Goal: Information Seeking & Learning: Find specific fact

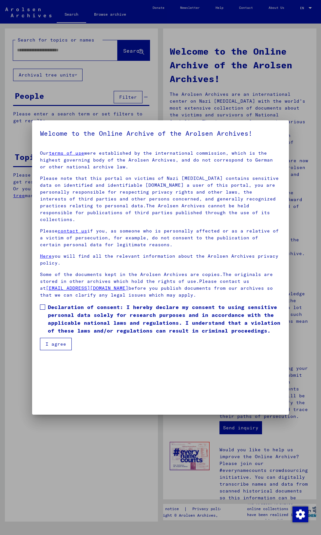
scroll to position [164, 0]
click at [38, 350] on mat-dialog-content "Our terms of use were established by the international commission, which is the…" at bounding box center [160, 247] width 256 height 205
click at [41, 310] on span at bounding box center [42, 307] width 5 height 5
click at [66, 350] on button "I agree" at bounding box center [56, 344] width 32 height 12
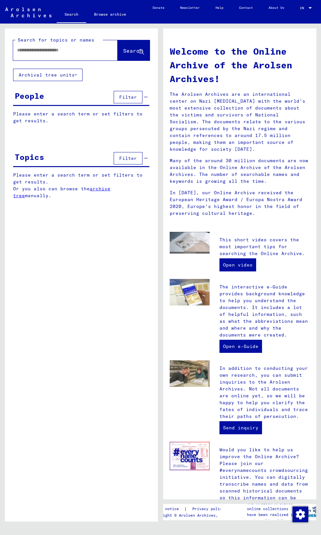
click at [78, 47] on input "text" at bounding box center [57, 50] width 81 height 7
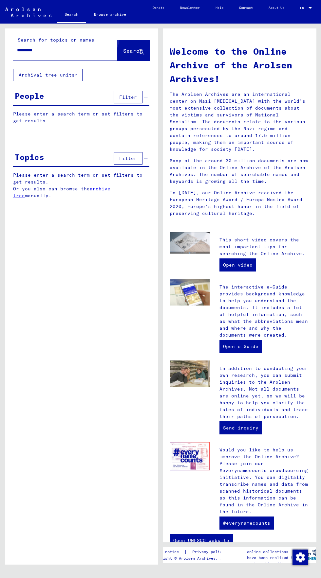
click at [130, 49] on span "Search" at bounding box center [133, 50] width 20 height 7
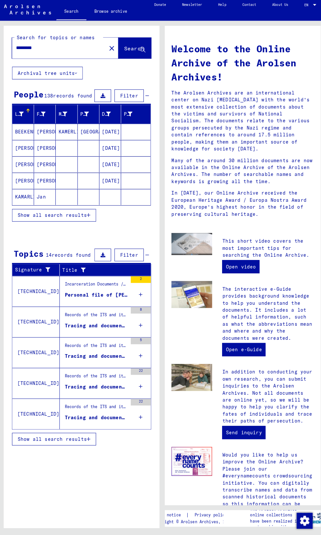
scroll to position [1, 0]
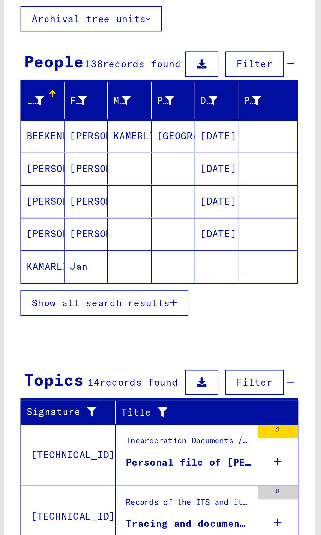
click at [80, 215] on span "Show all search results" at bounding box center [53, 215] width 68 height 6
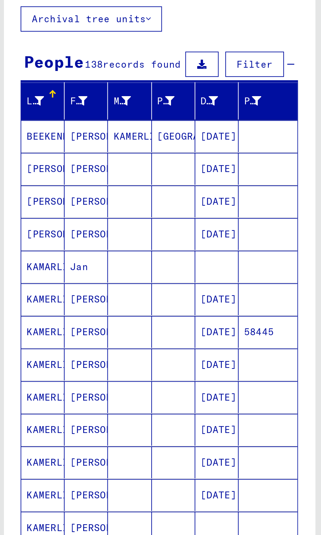
scroll to position [0, 0]
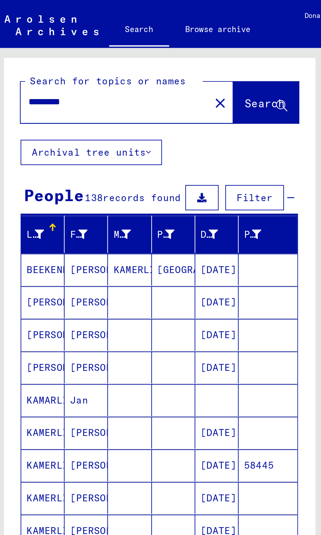
click at [68, 50] on input "*********" at bounding box center [57, 50] width 81 height 7
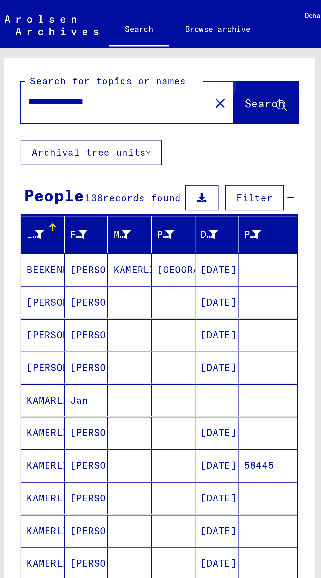
click at [135, 49] on span "Search" at bounding box center [133, 50] width 20 height 7
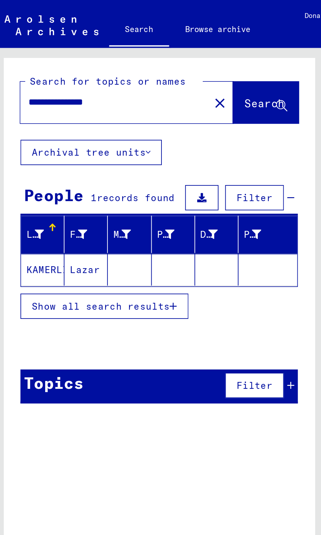
click at [112, 132] on mat-cell at bounding box center [109, 133] width 21 height 16
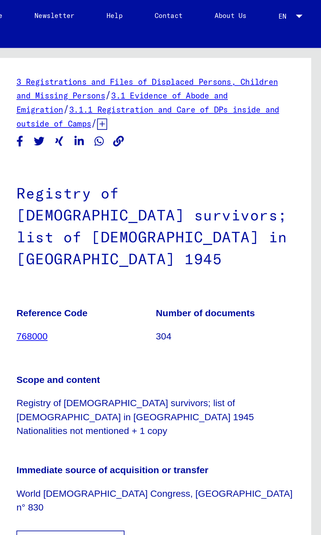
scroll to position [82, 0]
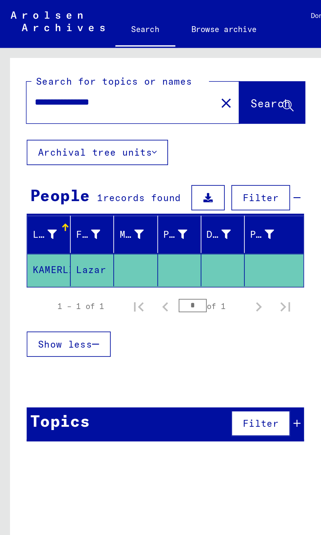
click at [68, 207] on div "Topics Filter" at bounding box center [81, 208] width 136 height 17
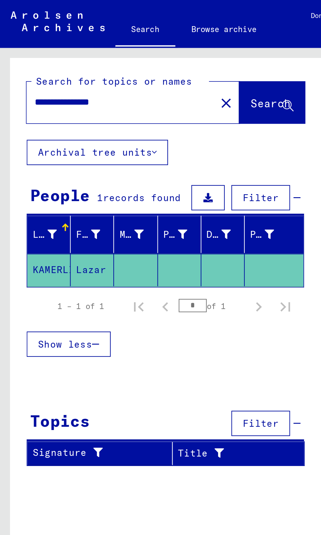
click at [73, 50] on input "**********" at bounding box center [59, 50] width 85 height 7
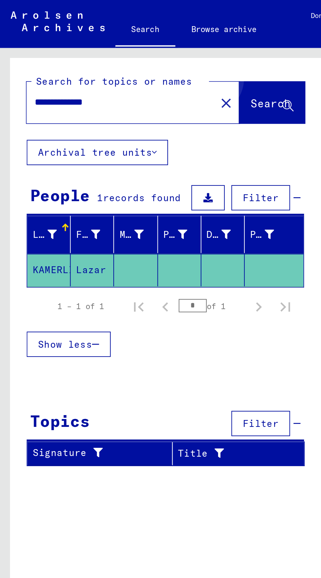
click at [127, 46] on button "Search" at bounding box center [133, 50] width 32 height 20
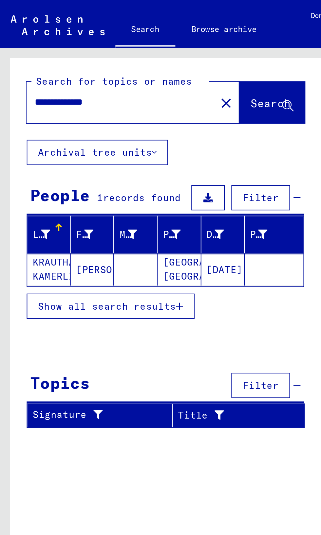
click at [114, 127] on mat-cell "[DATE]" at bounding box center [109, 133] width 21 height 16
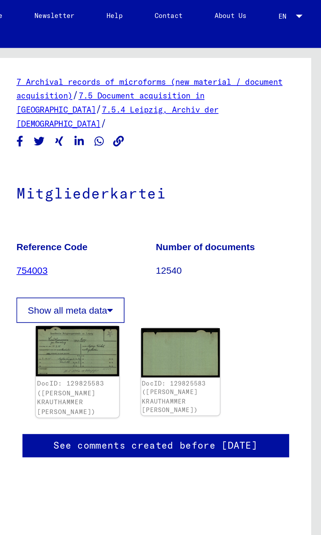
click at [203, 166] on img at bounding box center [201, 172] width 41 height 25
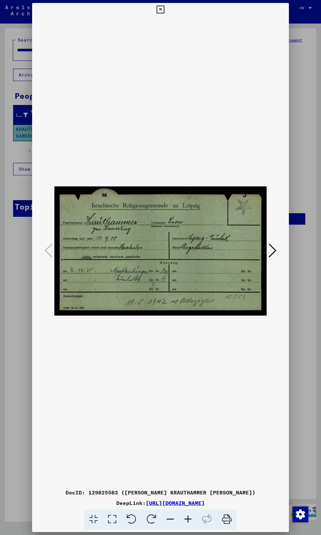
click at [160, 10] on icon at bounding box center [160, 10] width 8 height 8
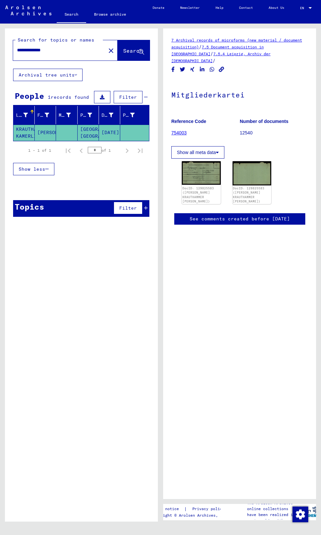
click at [70, 50] on input "**********" at bounding box center [59, 50] width 85 height 7
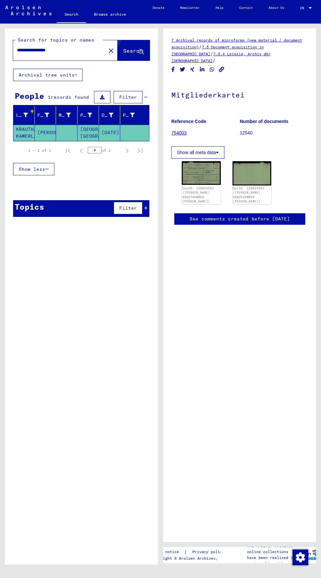
type input "**********"
click at [129, 41] on button "Search" at bounding box center [133, 50] width 32 height 20
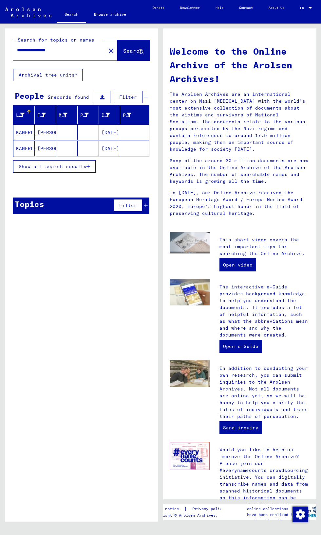
click at [82, 128] on mat-cell at bounding box center [88, 133] width 21 height 16
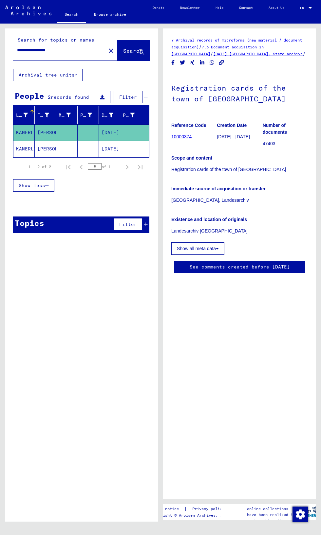
click at [138, 146] on mat-cell at bounding box center [134, 149] width 29 height 16
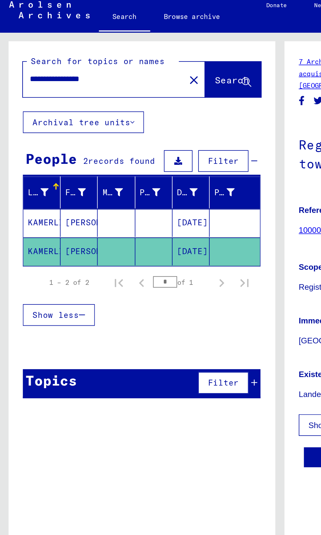
click at [89, 130] on mat-cell at bounding box center [88, 133] width 21 height 16
